Goal: Find specific page/section

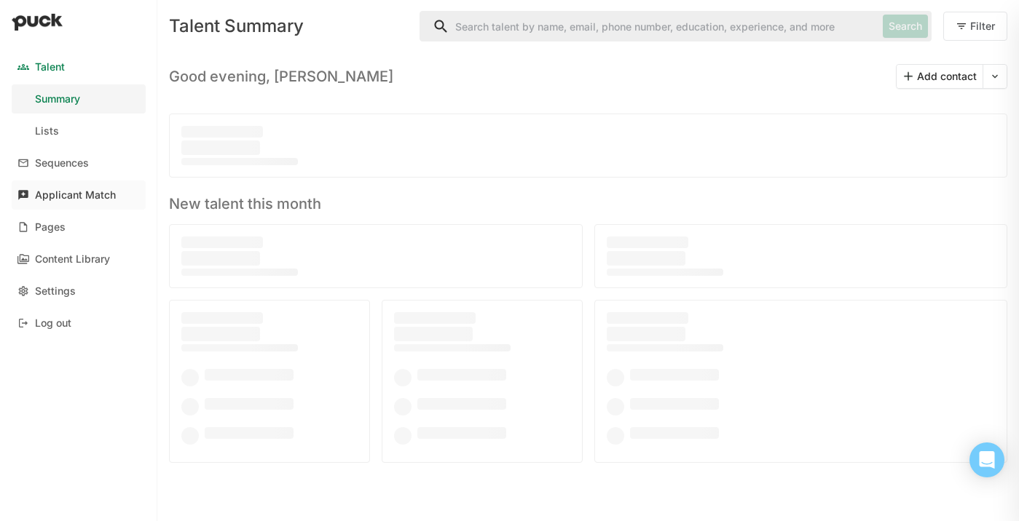
click at [103, 197] on div "Applicant Match" at bounding box center [75, 195] width 81 height 12
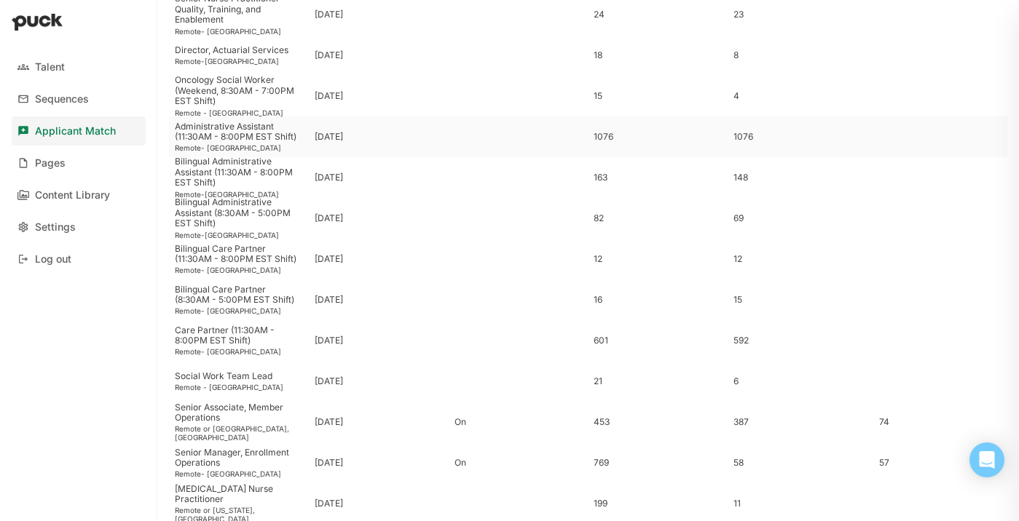
scroll to position [153, 0]
click at [243, 458] on div "Senior Manager, Enrollment Operations" at bounding box center [239, 456] width 128 height 21
